Goal: Task Accomplishment & Management: Complete application form

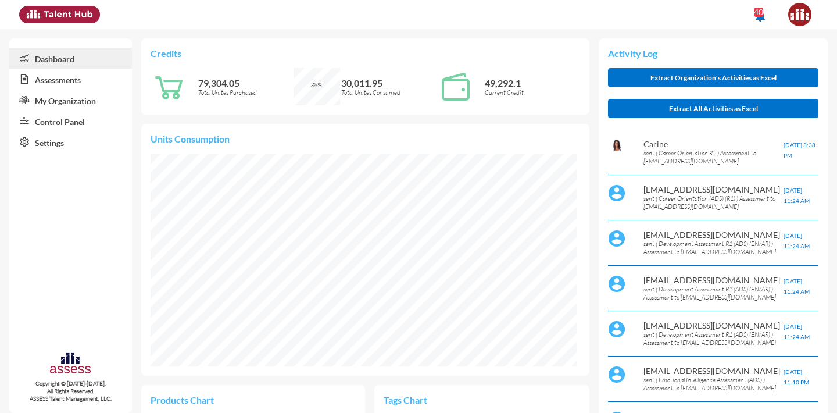
click at [69, 88] on link "Assessments" at bounding box center [70, 79] width 123 height 21
click at [72, 124] on link "Control Panel" at bounding box center [70, 120] width 123 height 21
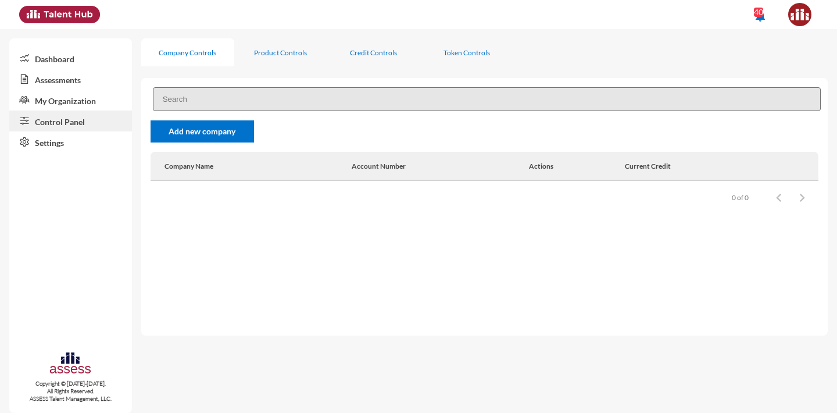
click at [200, 100] on input at bounding box center [487, 99] width 668 height 24
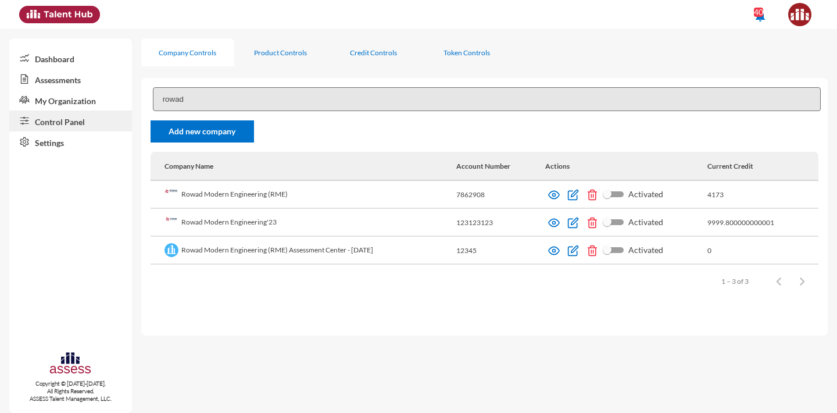
type input "rowad"
click at [246, 221] on td "Rowad Modern Engineering'23" at bounding box center [304, 223] width 306 height 28
click at [560, 250] on img at bounding box center [554, 251] width 12 height 12
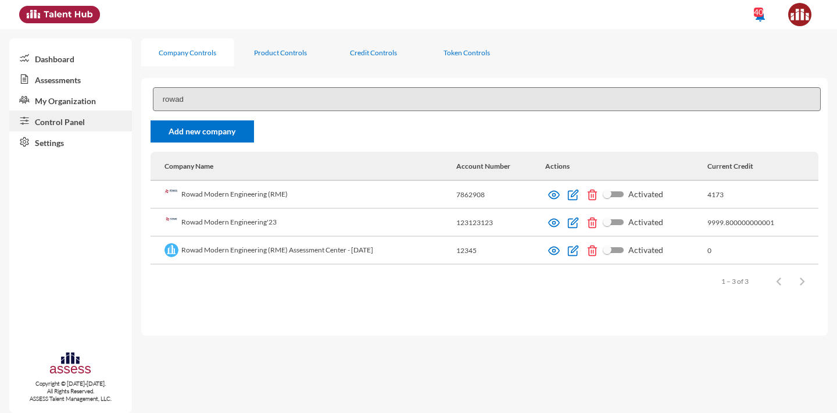
click at [284, 230] on td "Rowad Modern Engineering'23" at bounding box center [304, 223] width 306 height 28
click at [259, 225] on td "Rowad Modern Engineering'23" at bounding box center [304, 223] width 306 height 28
click at [268, 252] on td "Rowad Modern Engineering (RME) Assessment Center - [DATE]" at bounding box center [304, 251] width 306 height 28
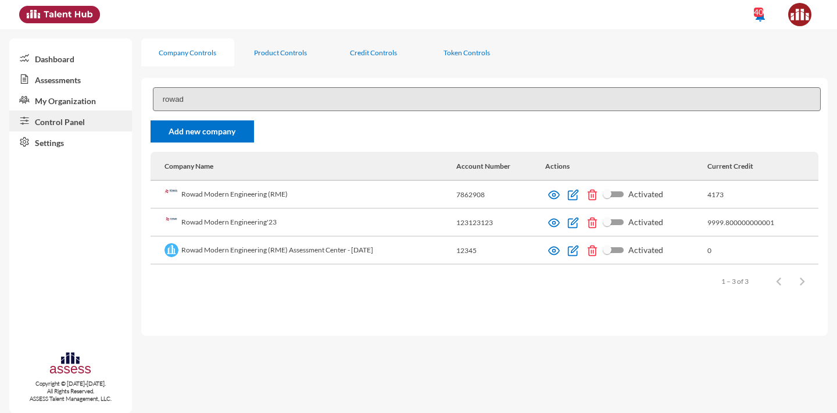
click at [268, 252] on td "Rowad Modern Engineering (RME) Assessment Center - [DATE]" at bounding box center [304, 251] width 306 height 28
copy td "Rowad Modern Engineering (RME) Assessment Center - [DATE]"
click at [176, 133] on link "Add new company" at bounding box center [202, 131] width 103 height 22
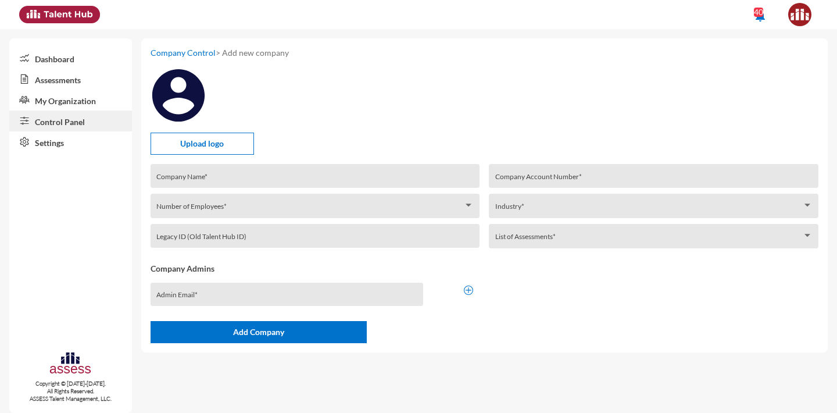
click at [199, 178] on input "Company Name *" at bounding box center [314, 179] width 317 height 9
paste input "Rowad Modern Engineering (RME) Assessment Center - [DATE]"
click at [362, 183] on input "Rowad Modern Engineering (RME) Assessment Center - [DATE]" at bounding box center [314, 179] width 317 height 9
click at [351, 182] on input "Rowad Modern Engineering (RME) Assessment Center - October 2025" at bounding box center [314, 179] width 317 height 9
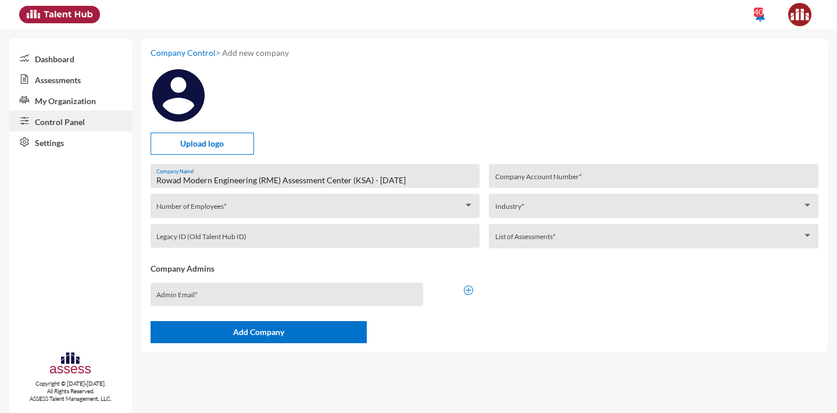
click at [324, 184] on input "Rowad Modern Engineering (RME) Assessment Center (KSA) - October 2025" at bounding box center [314, 179] width 317 height 9
click at [334, 185] on input "Rowad Modern Engineering (RME) Assessment Center (KSA) - October 2025" at bounding box center [314, 179] width 317 height 9
drag, startPoint x: 352, startPoint y: 184, endPoint x: 284, endPoint y: 183, distance: 68.0
click at [284, 183] on input "Rowad Modern Engineering (RME) Assessment Center (KSA) - October 2025" at bounding box center [314, 179] width 317 height 9
click at [337, 181] on input "Rowad Modern Engineering (RME - KSA) - October 2025" at bounding box center [314, 179] width 317 height 9
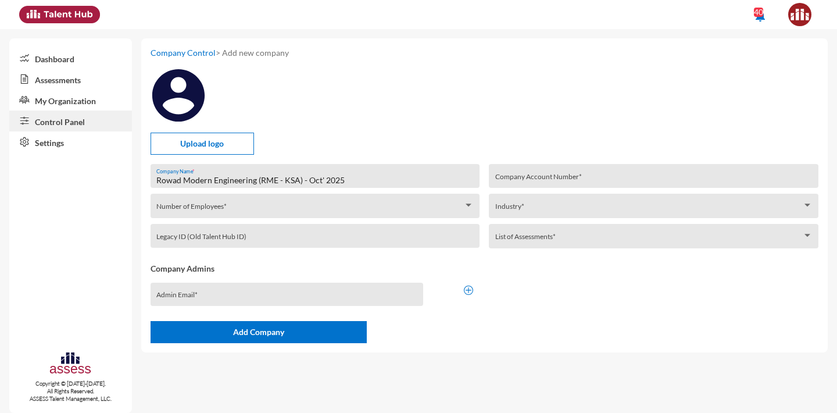
click at [356, 183] on input "Rowad Modern Engineering (RME - KSA) - Oct' 2025" at bounding box center [314, 179] width 317 height 9
type input "Rowad Modern Engineering (RME - KSA) - Oct' 2025 AC"
click at [309, 204] on div "Number of Employees *" at bounding box center [314, 208] width 317 height 18
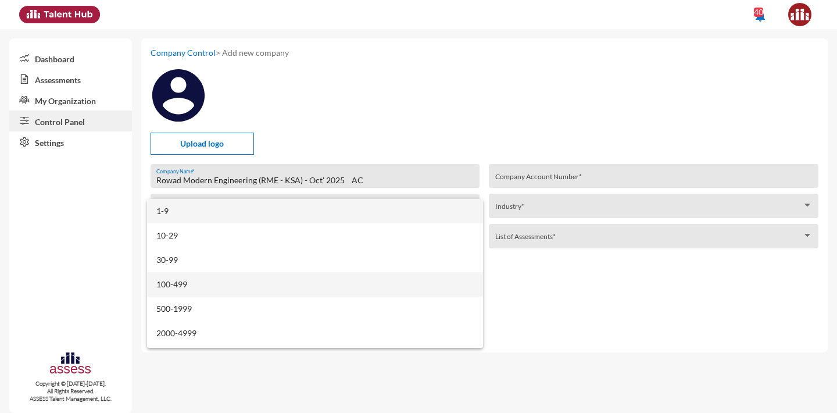
click at [290, 296] on span "100-499" at bounding box center [314, 284] width 317 height 24
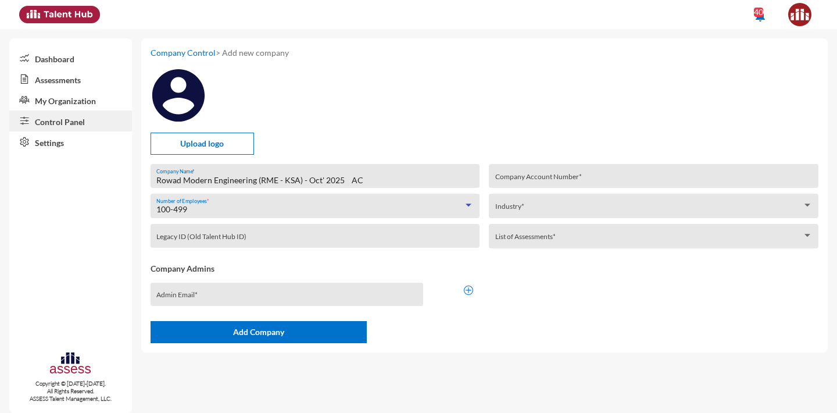
click at [578, 175] on div "Company Account Number *" at bounding box center [653, 178] width 317 height 17
type input "123"
click at [551, 202] on div "Industry *" at bounding box center [653, 208] width 317 height 18
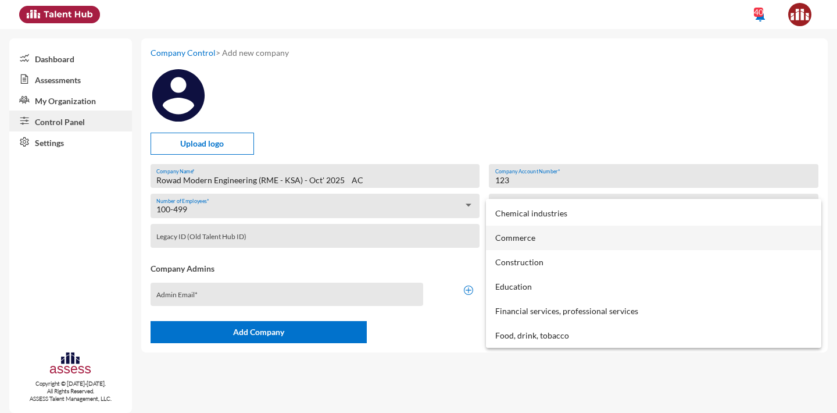
scroll to position [49, 0]
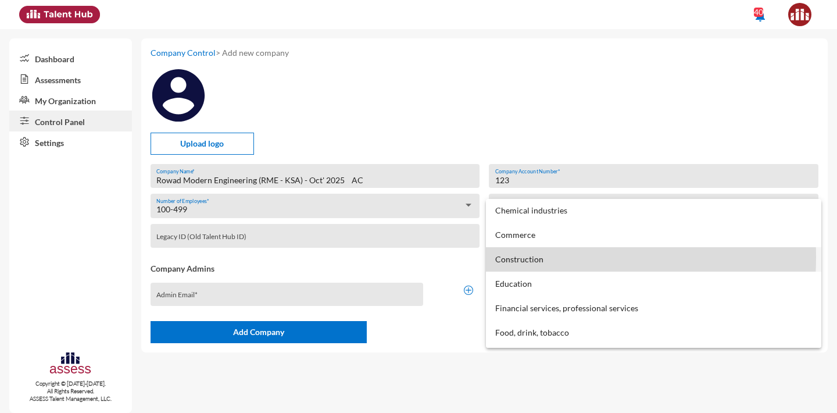
click at [525, 257] on span "Construction" at bounding box center [653, 259] width 317 height 24
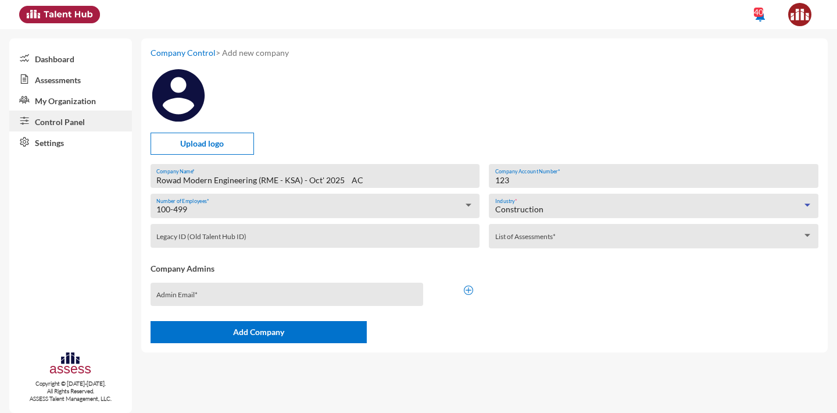
click at [521, 246] on div "List of Assessments *" at bounding box center [653, 239] width 317 height 18
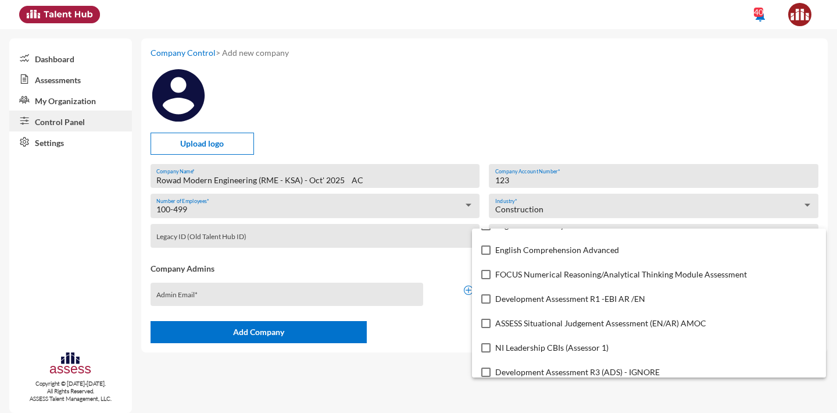
scroll to position [9920, 0]
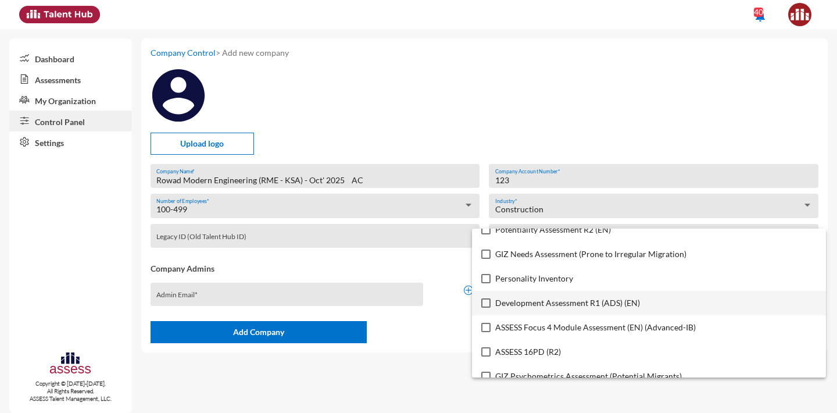
click at [485, 302] on mat-pseudo-checkbox at bounding box center [485, 302] width 9 height 9
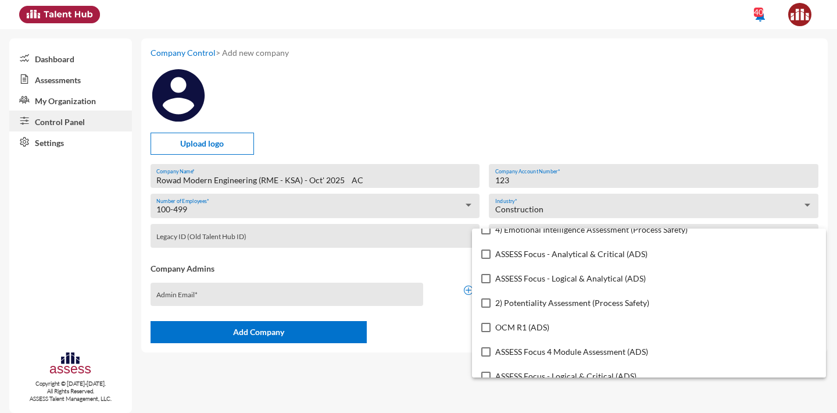
scroll to position [5649, 0]
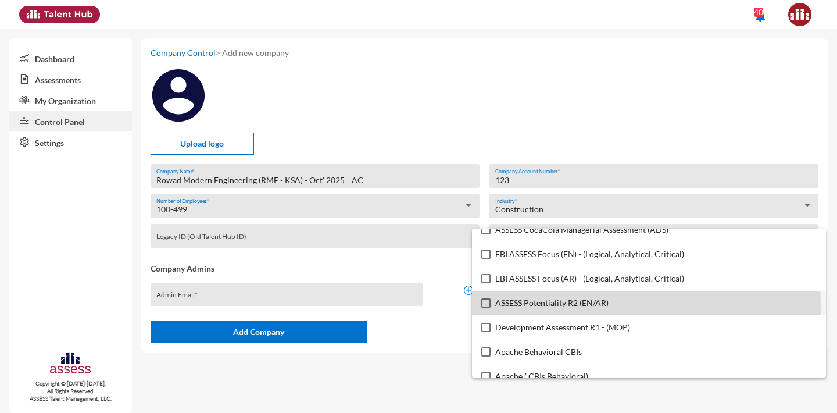
click at [485, 306] on mat-pseudo-checkbox at bounding box center [485, 302] width 9 height 9
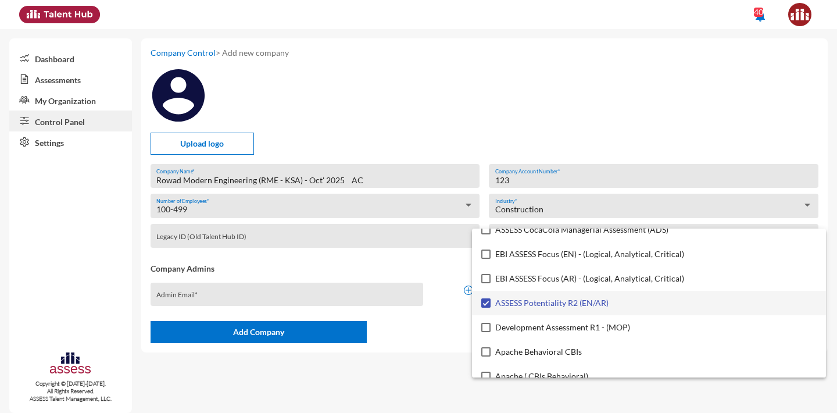
click at [463, 327] on div at bounding box center [418, 206] width 837 height 413
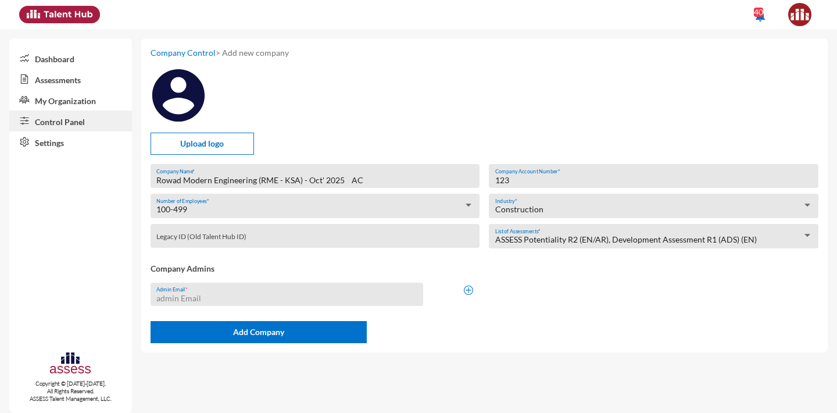
click at [271, 300] on input "Admin Email *" at bounding box center [286, 297] width 261 height 9
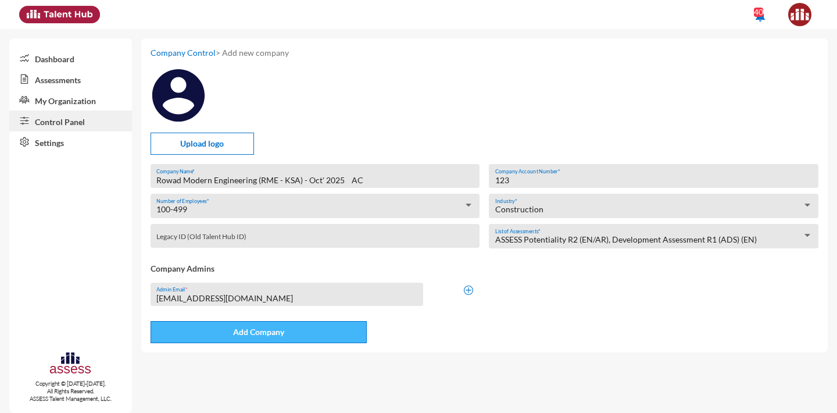
type input "carine.khajatourian@assesstm.com"
click at [321, 342] on button "Add Company" at bounding box center [259, 332] width 216 height 22
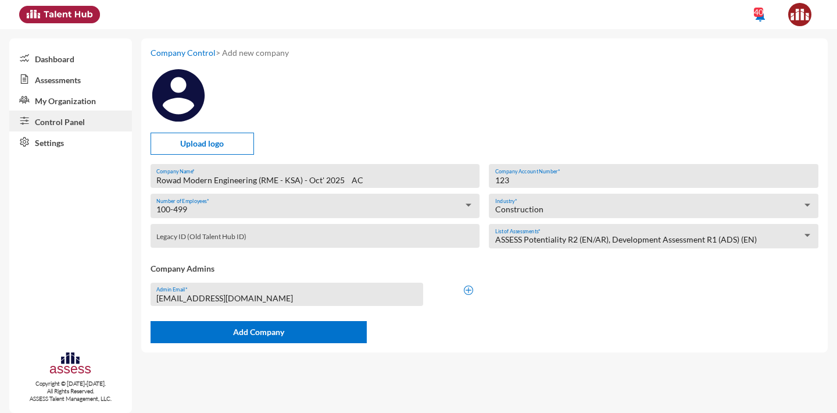
click at [518, 183] on input "123" at bounding box center [653, 179] width 317 height 9
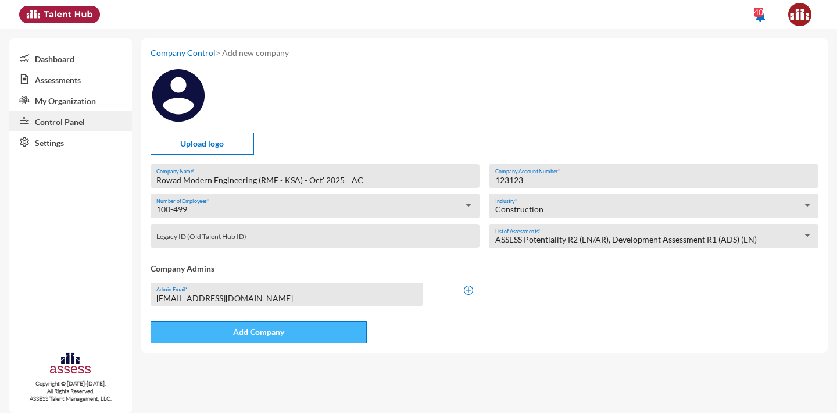
type input "123123"
click at [352, 329] on button "Add Company" at bounding box center [259, 332] width 216 height 22
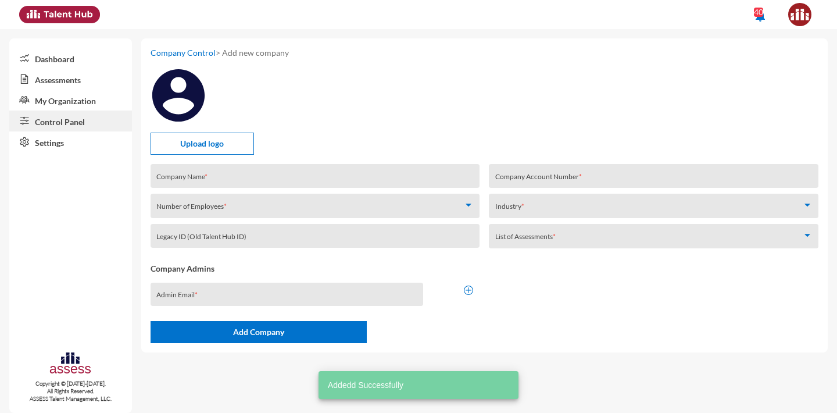
click at [66, 102] on link "My Organization" at bounding box center [70, 99] width 123 height 21
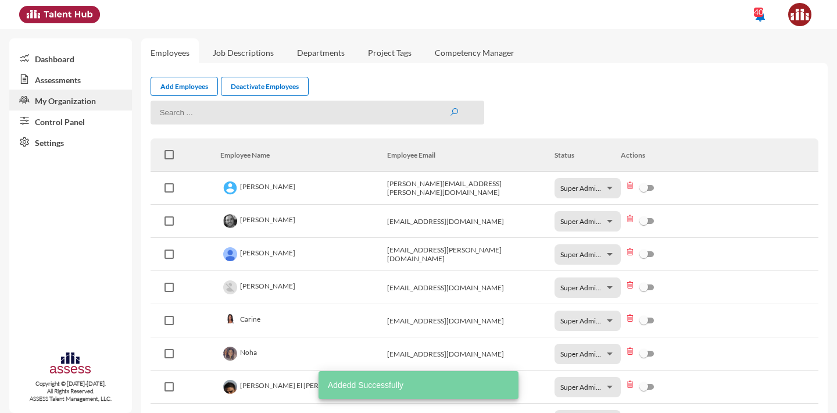
click at [66, 124] on link "Control Panel" at bounding box center [70, 120] width 123 height 21
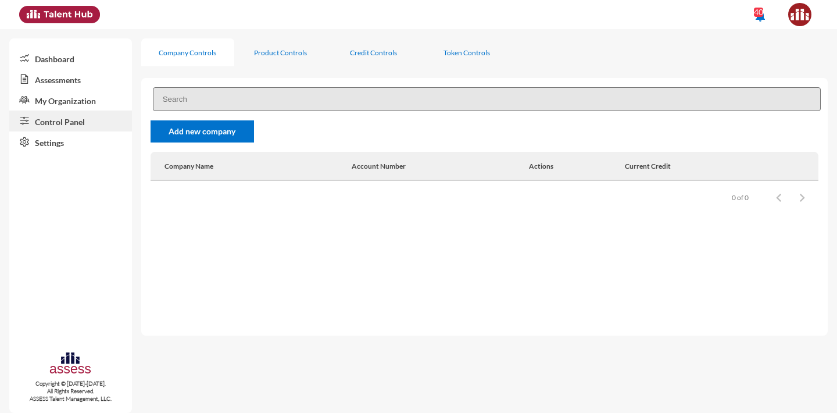
click at [208, 91] on input at bounding box center [487, 99] width 668 height 24
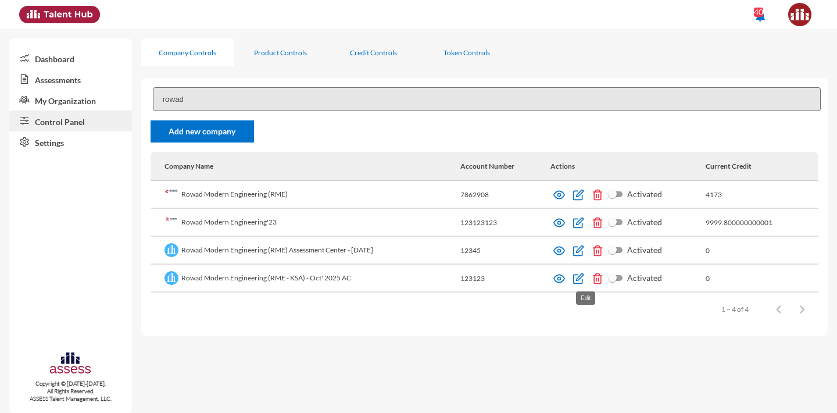
type input "rowad"
click at [581, 277] on img at bounding box center [578, 279] width 12 height 12
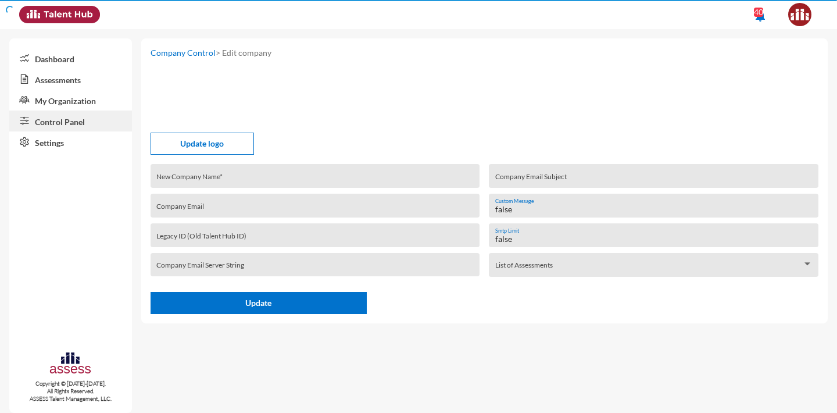
type input "Rowad Modern Engineering (RME - KSA) - Oct' 2025 AC"
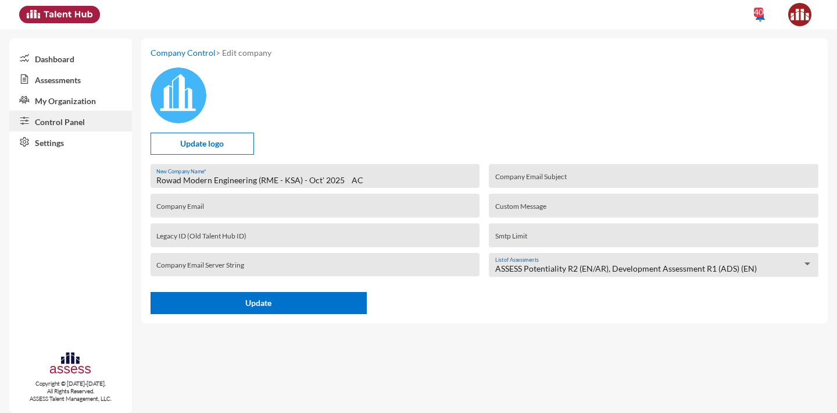
click at [323, 180] on input "Rowad Modern Engineering (RME - KSA) - Oct' 2025 AC" at bounding box center [314, 179] width 317 height 9
click at [371, 181] on input "Rowad Modern Engineering (RME - KSA) - October 2025 AC" at bounding box center [314, 179] width 317 height 9
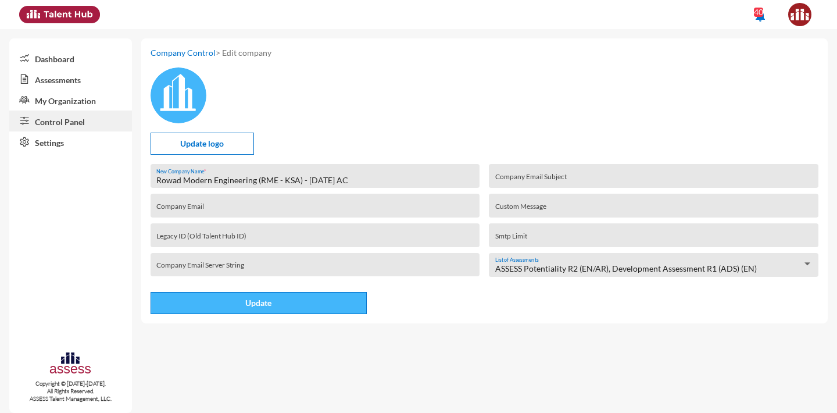
type input "Rowad Modern Engineering (RME - KSA) - October 2025 AC"
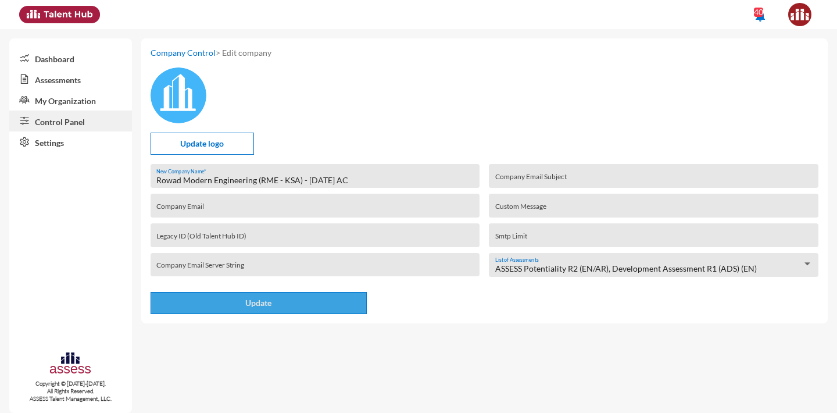
click at [305, 303] on button "Update" at bounding box center [259, 303] width 216 height 22
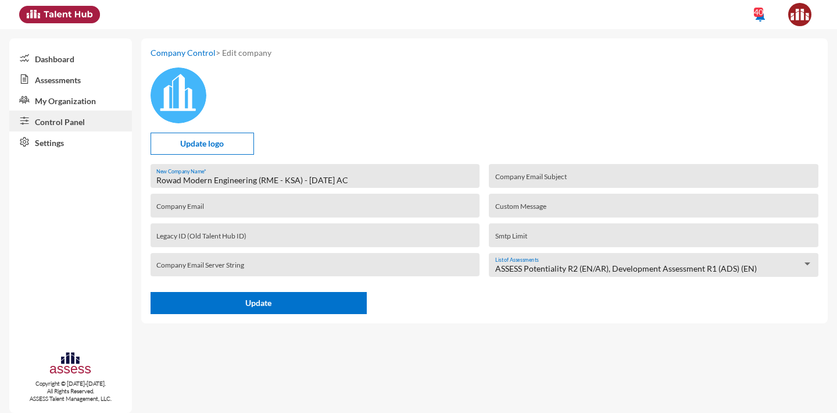
click at [75, 102] on link "My Organization" at bounding box center [70, 99] width 123 height 21
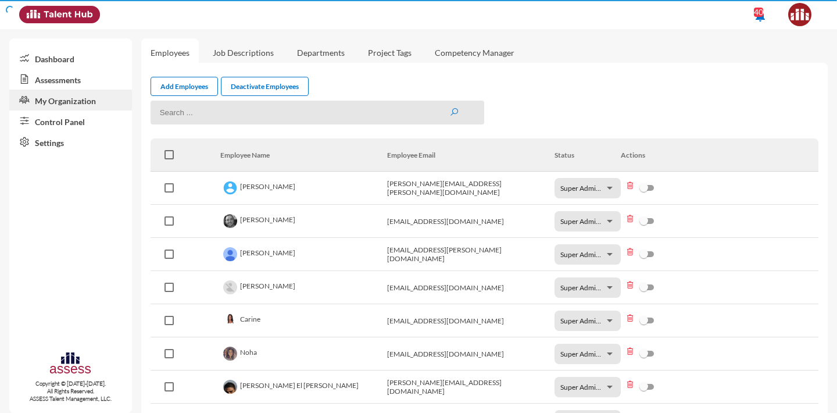
click at [73, 119] on link "Control Panel" at bounding box center [70, 120] width 123 height 21
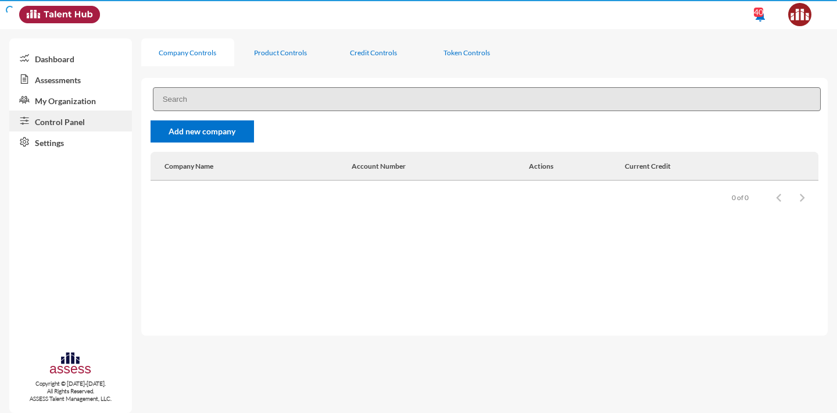
click at [213, 102] on input at bounding box center [487, 99] width 668 height 24
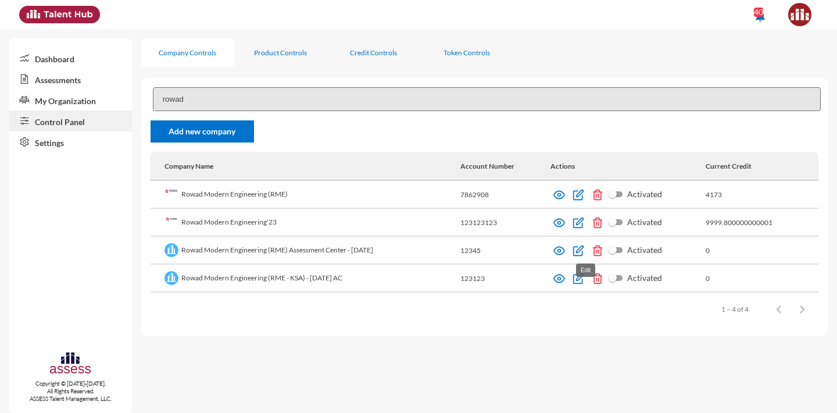
type input "rowad"
click at [584, 249] on img at bounding box center [578, 251] width 12 height 12
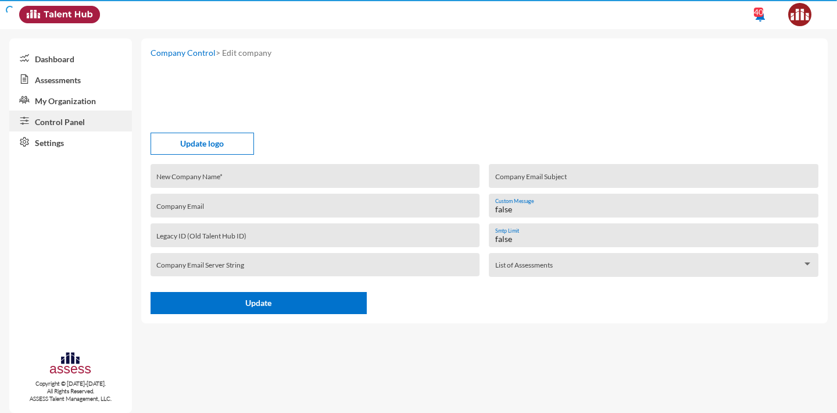
type input "Rowad Modern Engineering (RME) Assessment Center - [DATE]"
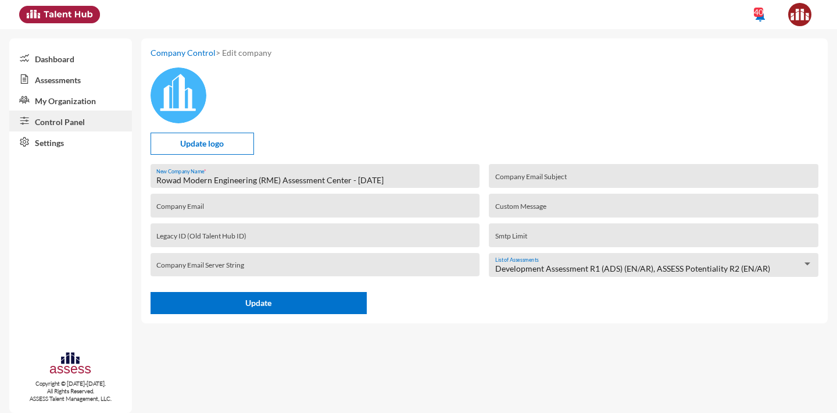
click at [289, 180] on input "Rowad Modern Engineering (RME) Assessment Center - [DATE]" at bounding box center [314, 179] width 317 height 9
click at [341, 182] on input "Rowad Modern Engineering (RME) - April 2025" at bounding box center [314, 179] width 317 height 9
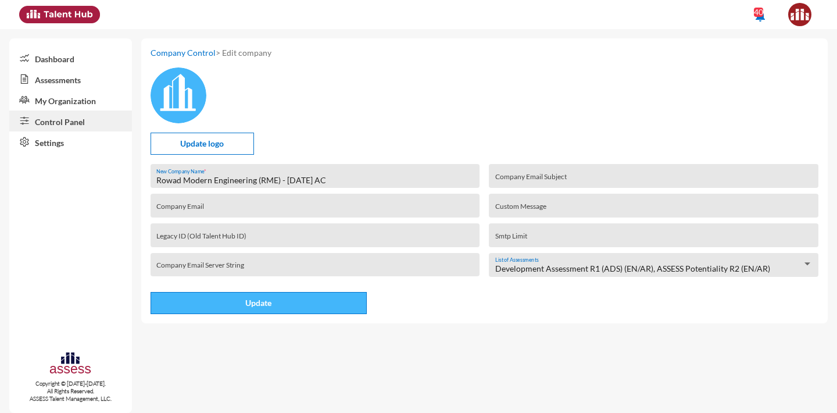
type input "Rowad Modern Engineering (RME) - April 2025 AC"
click at [268, 306] on span "Update" at bounding box center [258, 303] width 26 height 10
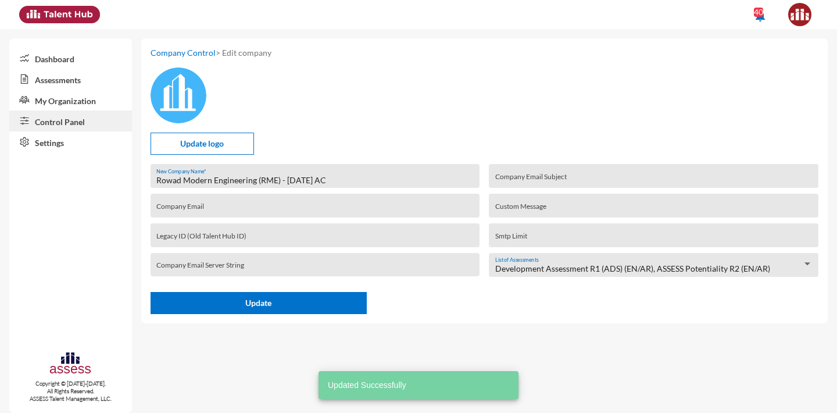
click at [69, 119] on link "Control Panel" at bounding box center [70, 120] width 123 height 21
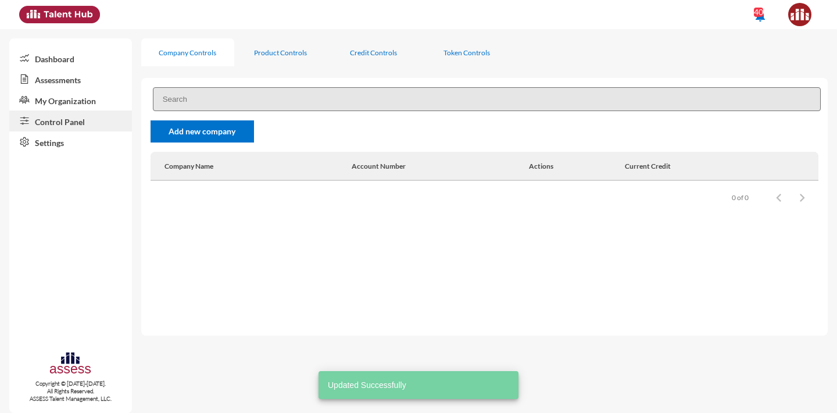
click at [217, 94] on input at bounding box center [487, 99] width 668 height 24
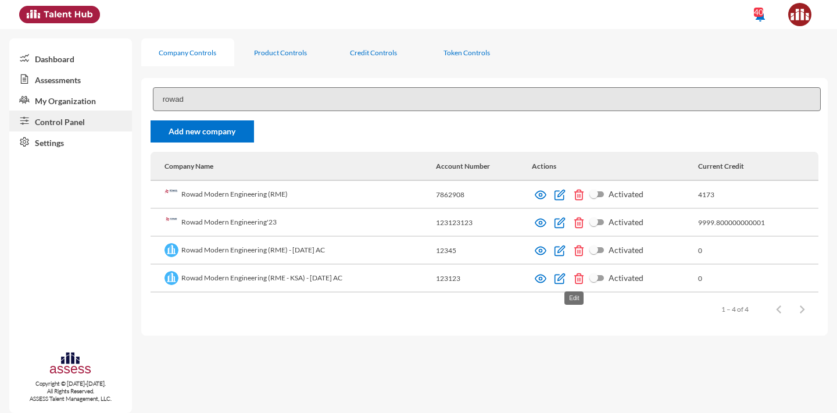
type input "rowad"
click at [570, 278] on link at bounding box center [560, 278] width 19 height 9
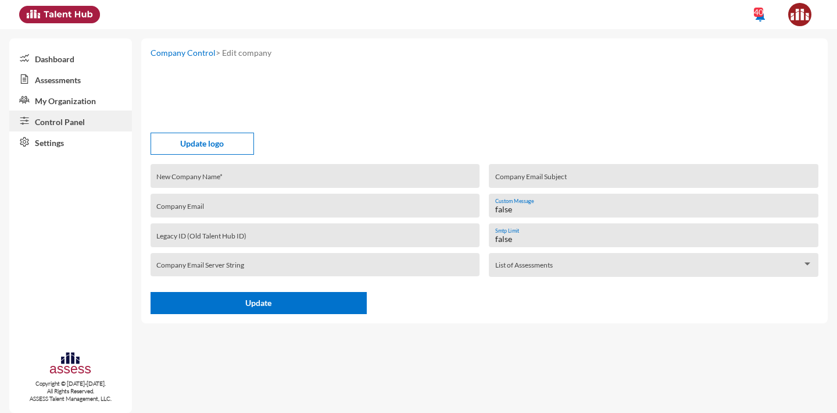
type input "Rowad Modern Engineering (RME - KSA) - October 2025 AC"
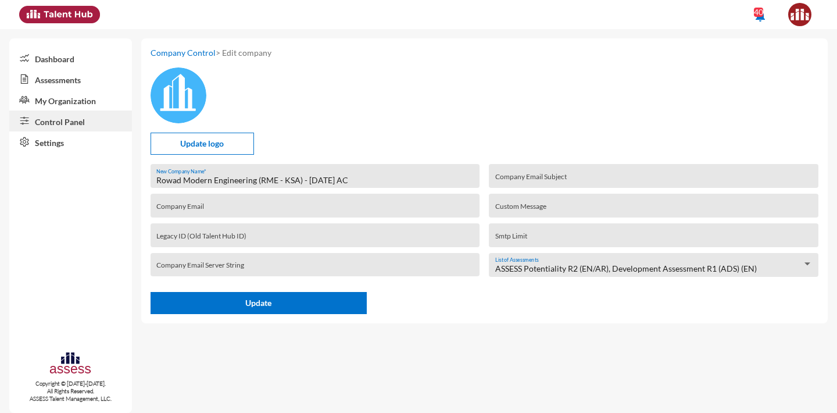
click at [85, 105] on link "My Organization" at bounding box center [70, 99] width 123 height 21
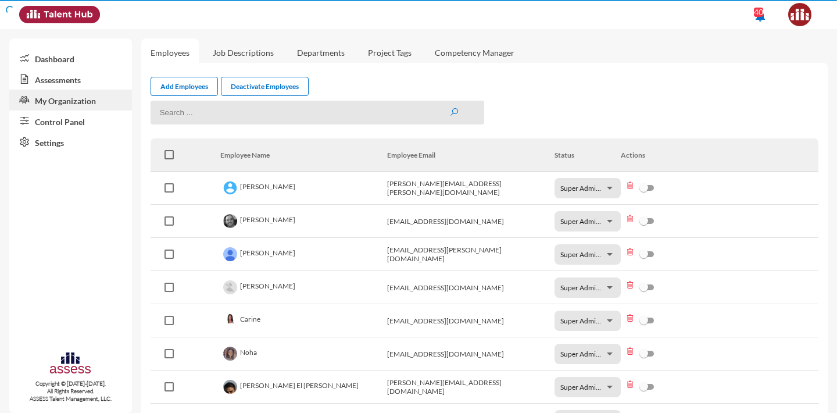
click at [81, 74] on link "Assessments" at bounding box center [70, 79] width 123 height 21
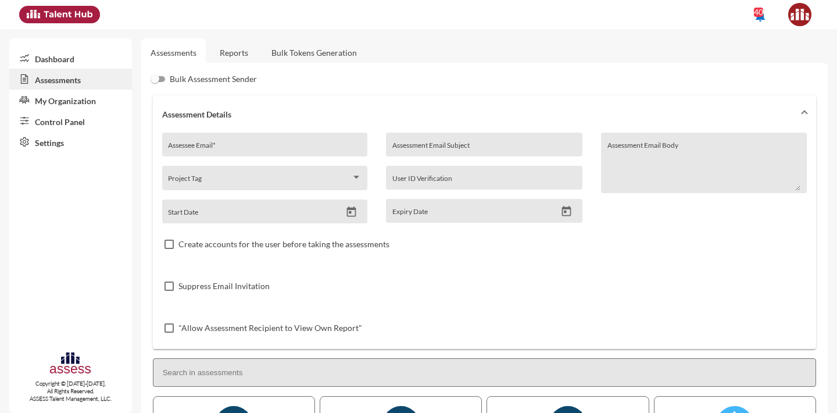
click at [76, 56] on link "Dashboard" at bounding box center [70, 58] width 123 height 21
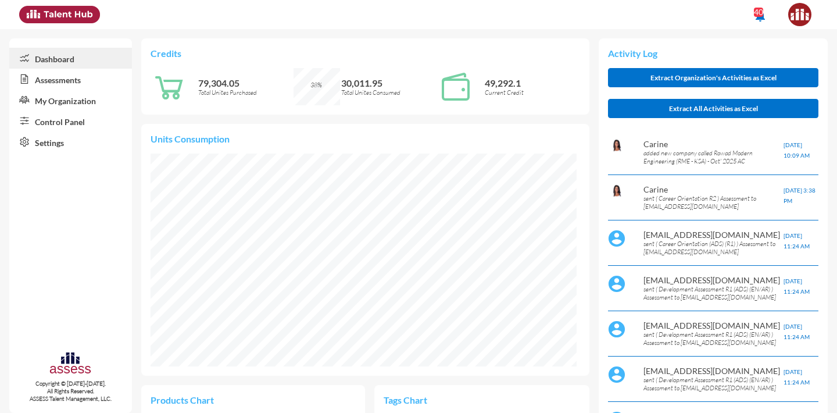
scroll to position [26, 26]
click at [61, 124] on link "Control Panel" at bounding box center [70, 120] width 123 height 21
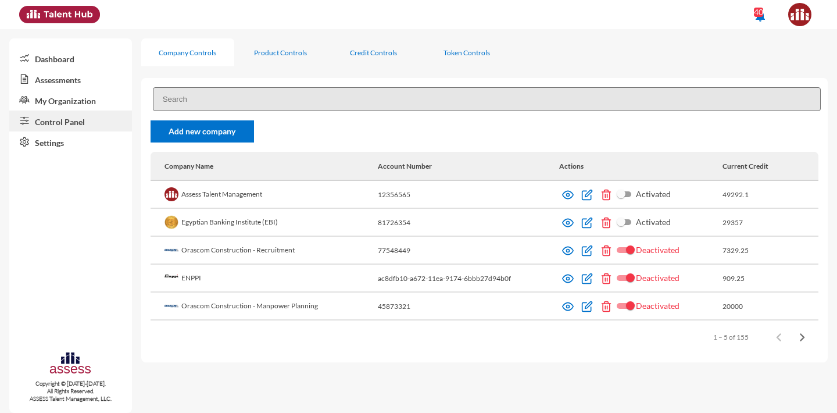
click at [199, 98] on input at bounding box center [487, 99] width 668 height 24
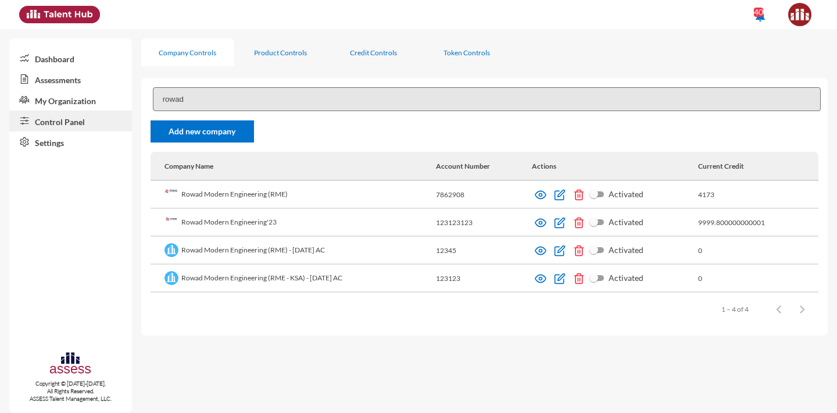
type input "rowad"
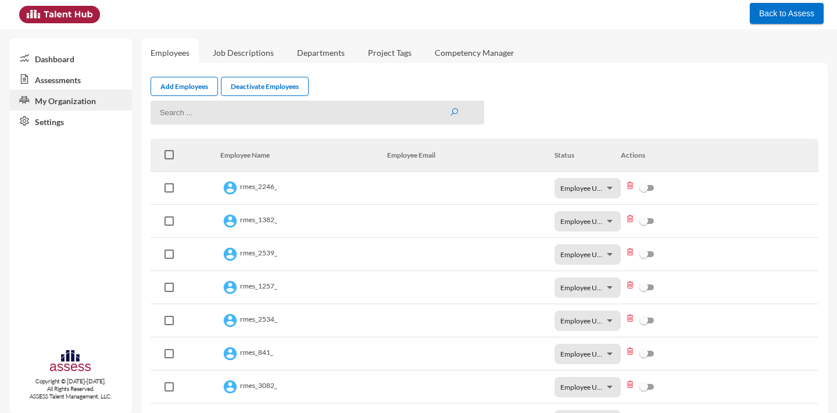
click at [60, 80] on link "Assessments" at bounding box center [70, 79] width 123 height 21
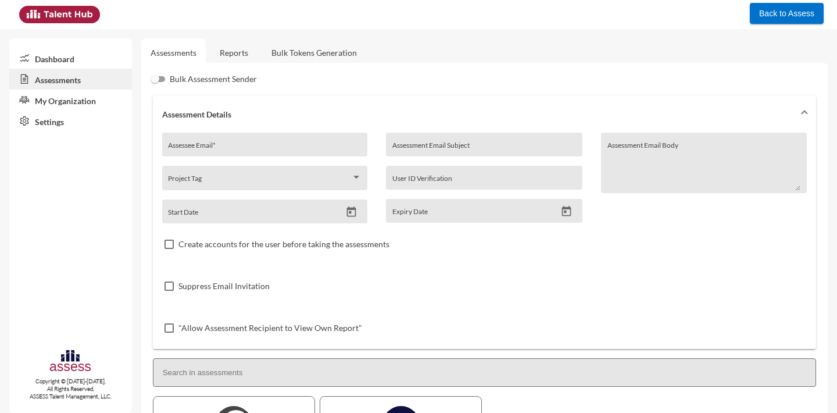
click at [88, 103] on link "My Organization" at bounding box center [70, 99] width 123 height 21
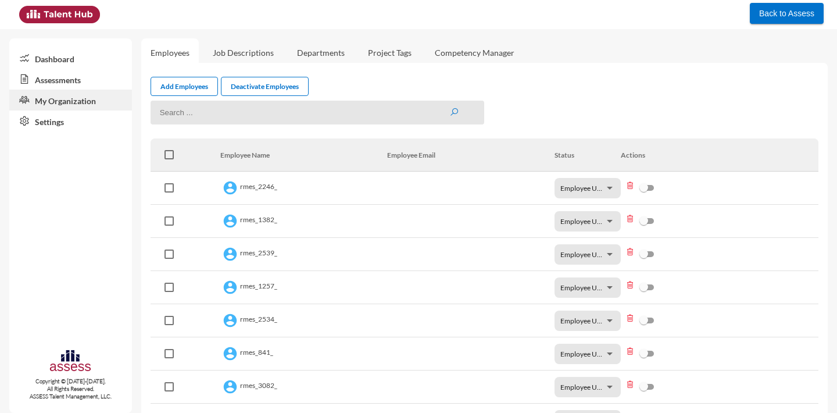
click at [78, 80] on link "Assessments" at bounding box center [70, 79] width 123 height 21
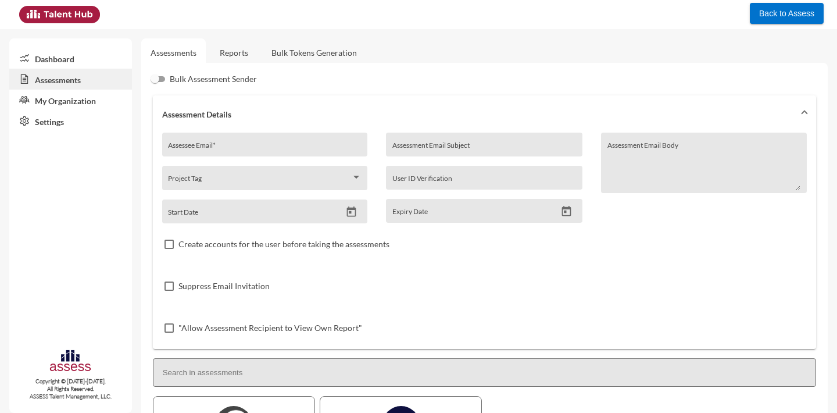
click at [69, 108] on link "My Organization" at bounding box center [70, 99] width 123 height 21
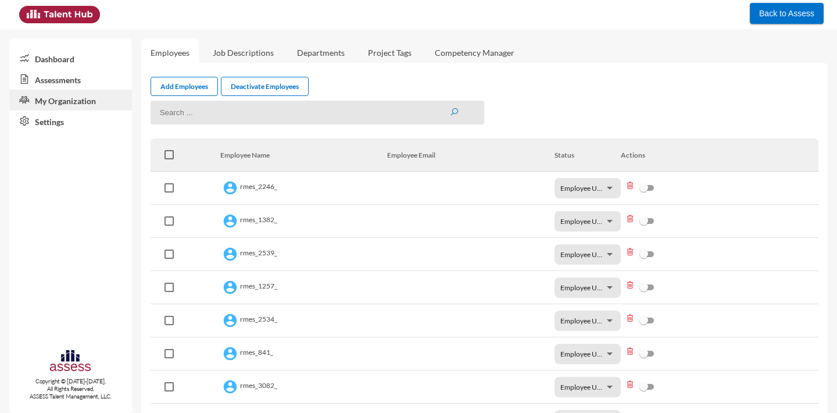
click at [87, 84] on link "Assessments" at bounding box center [70, 79] width 123 height 21
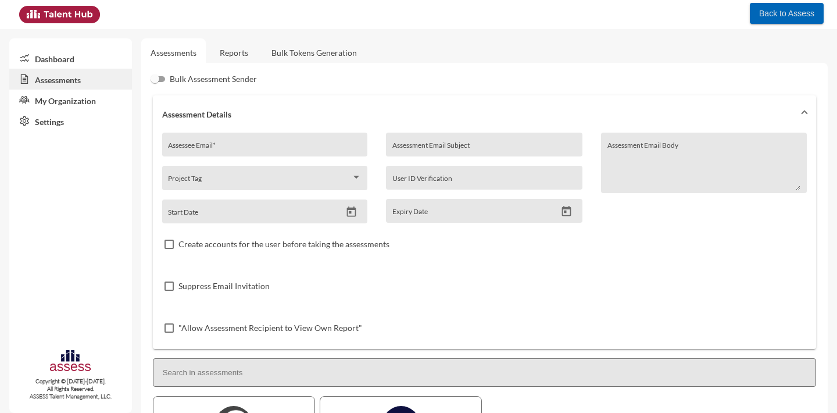
click at [793, 17] on span "Back to Assess" at bounding box center [786, 13] width 55 height 9
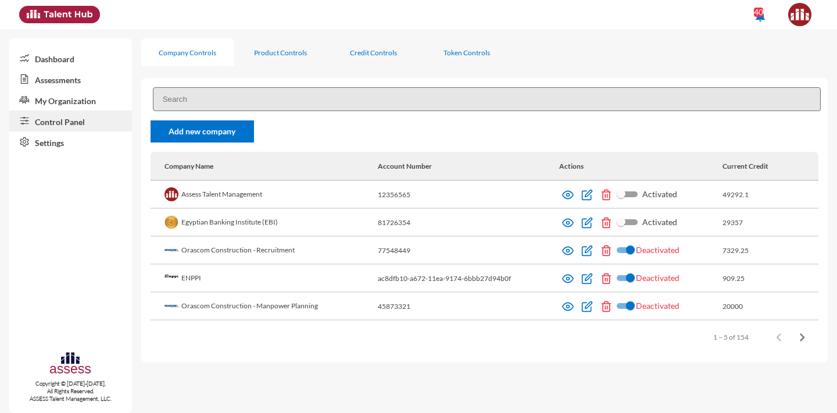
drag, startPoint x: 0, startPoint y: 0, endPoint x: 180, endPoint y: 101, distance: 206.3
click at [180, 101] on input at bounding box center [487, 99] width 668 height 24
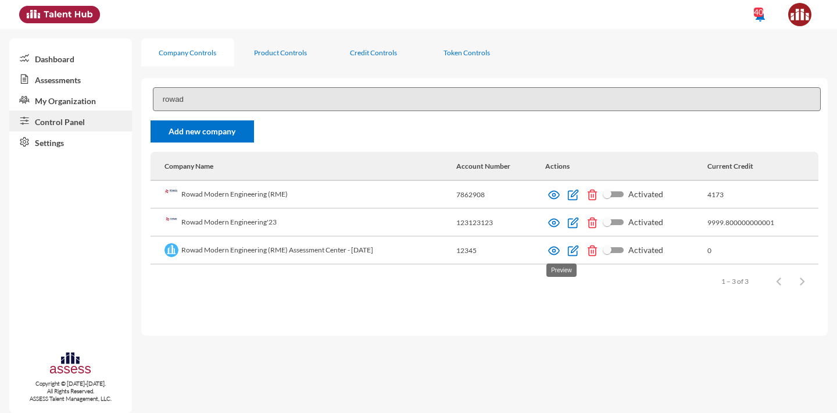
click at [560, 251] on img at bounding box center [554, 251] width 12 height 12
click at [178, 96] on input "rowad" at bounding box center [487, 99] width 668 height 24
type input "rowad"
